Goal: Information Seeking & Learning: Learn about a topic

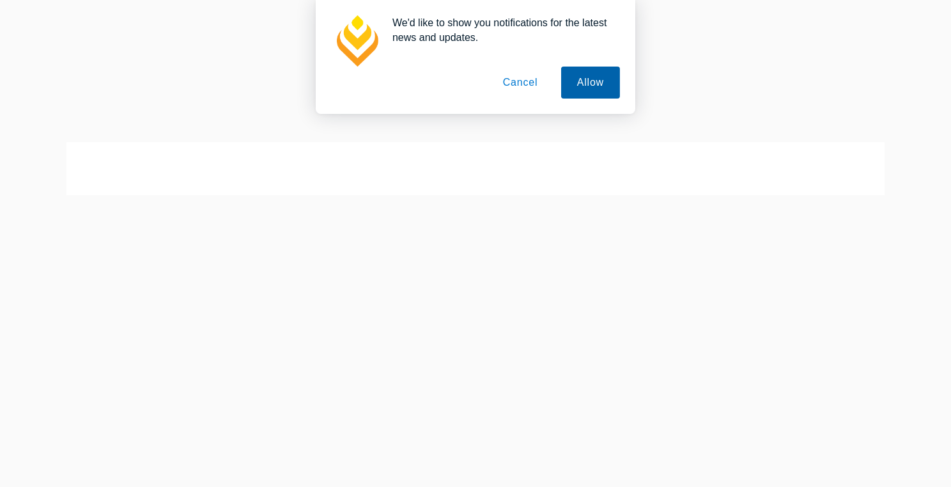
click at [598, 86] on button "Allow" at bounding box center [590, 83] width 59 height 32
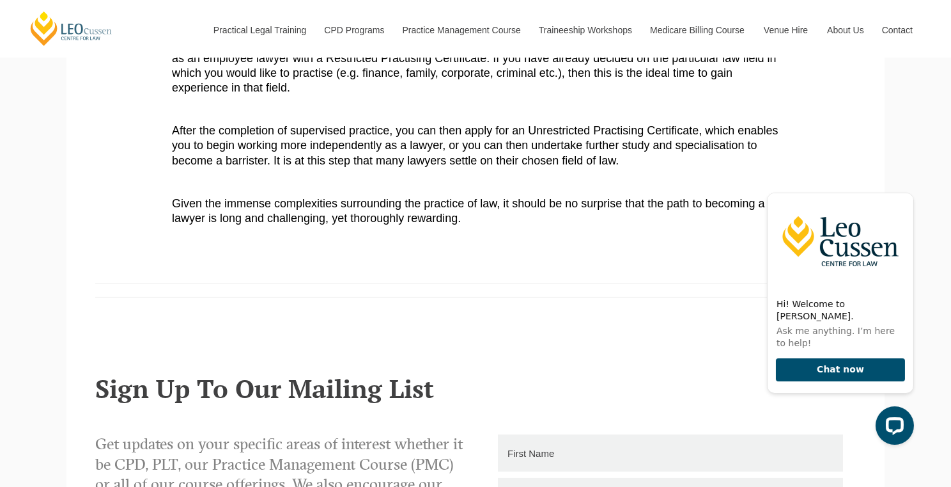
scroll to position [751, 0]
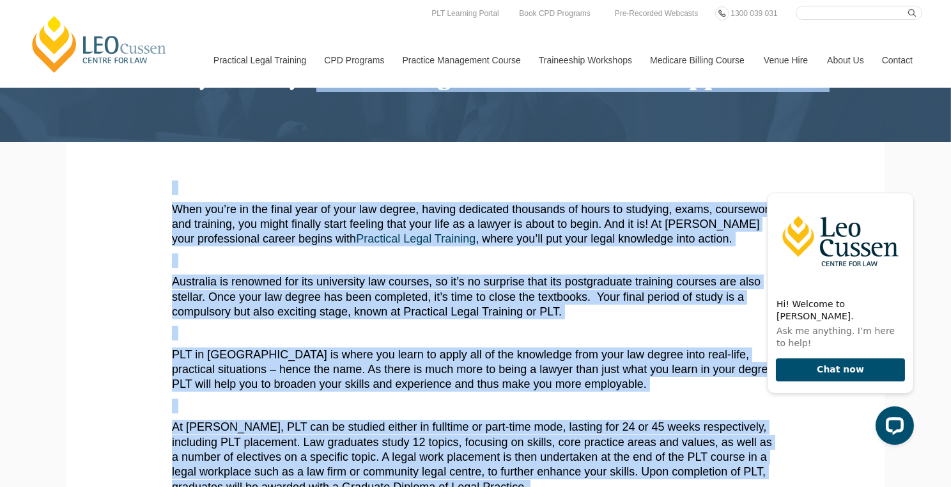
scroll to position [0, 0]
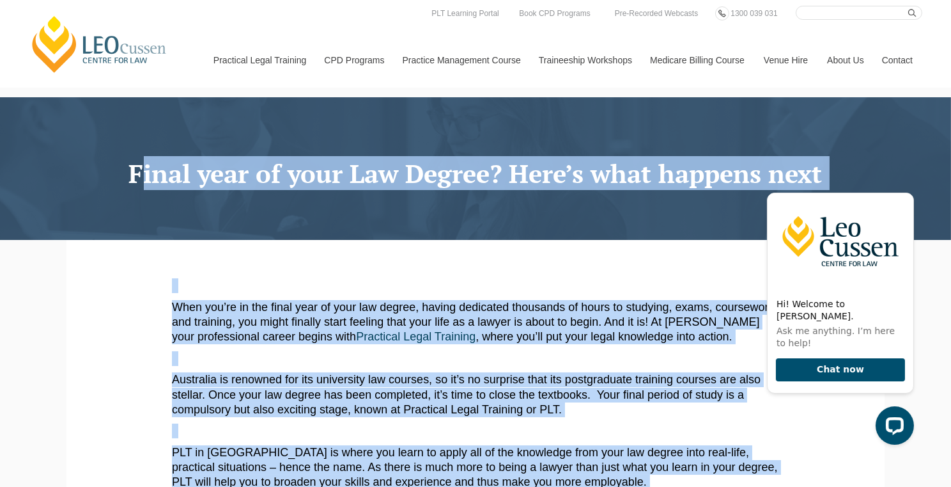
drag, startPoint x: 472, startPoint y: 217, endPoint x: 121, endPoint y: 171, distance: 354.0
click at [124, 170] on h1 "Final year of your Law Degree? Here’s what happens next" at bounding box center [475, 173] width 799 height 28
copy div "Final year of your Law Degree? Here’s what happens next When you’re in the fina…"
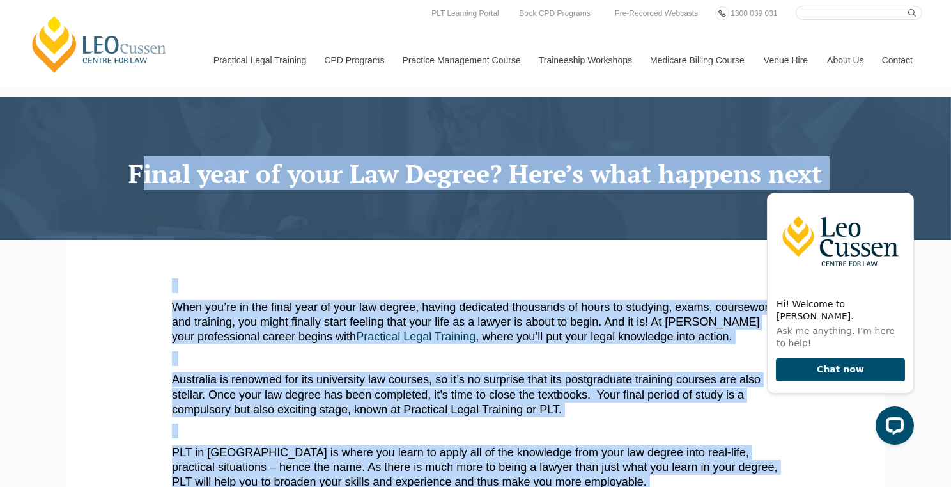
click at [500, 305] on p "When you’re in the final year of your law degree, having dedicated thousands of…" at bounding box center [475, 322] width 607 height 45
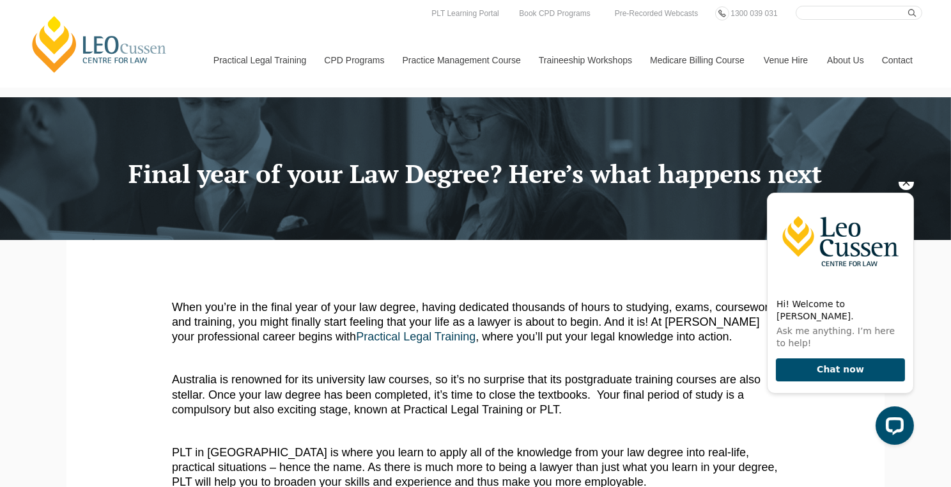
click at [821, 236] on img at bounding box center [840, 240] width 146 height 96
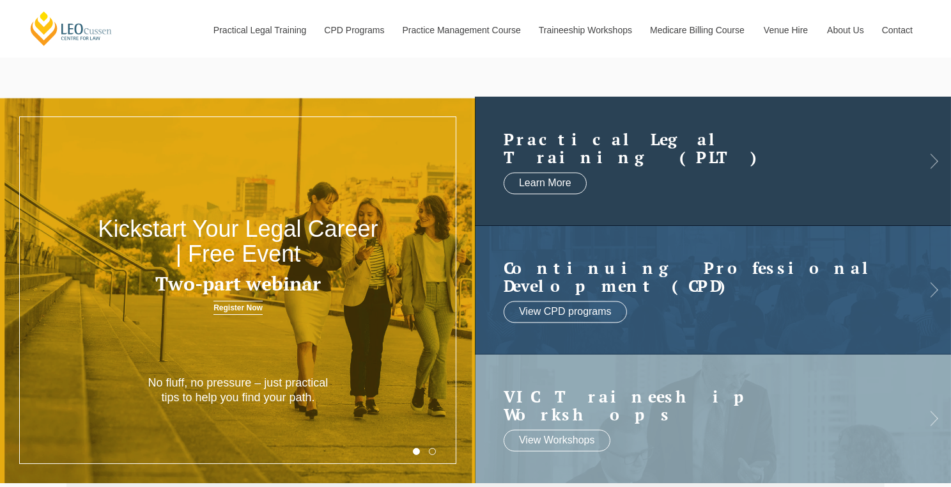
scroll to position [3, 0]
